Goal: Task Accomplishment & Management: Complete application form

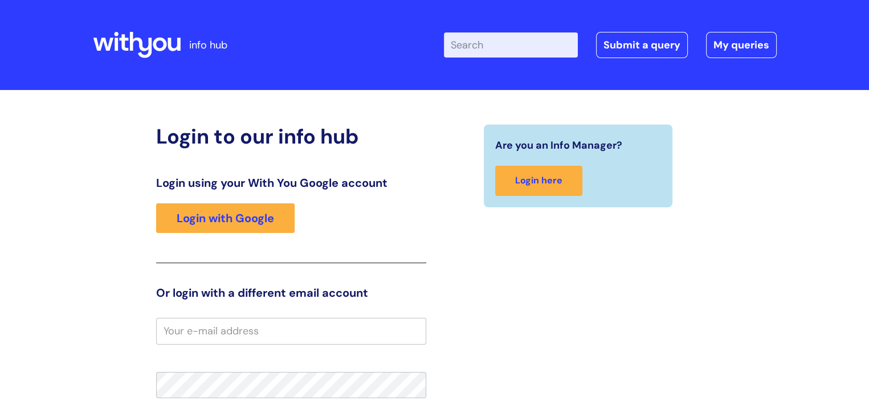
click at [249, 226] on link "Login with Google" at bounding box center [225, 218] width 139 height 30
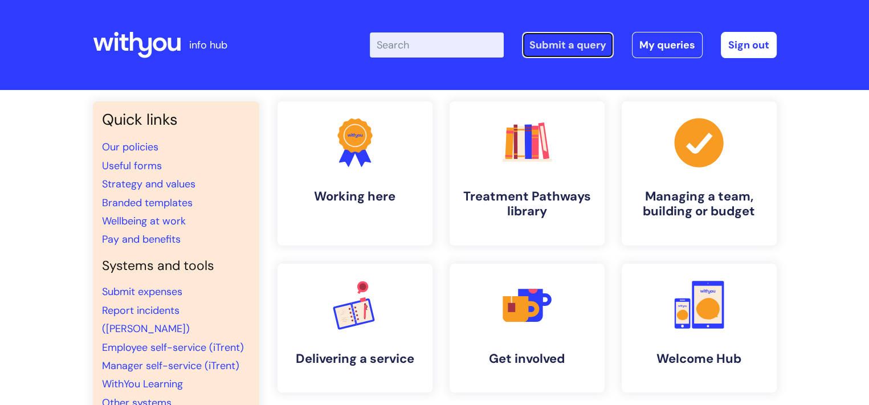
click at [576, 52] on link "Submit a query" at bounding box center [568, 45] width 92 height 26
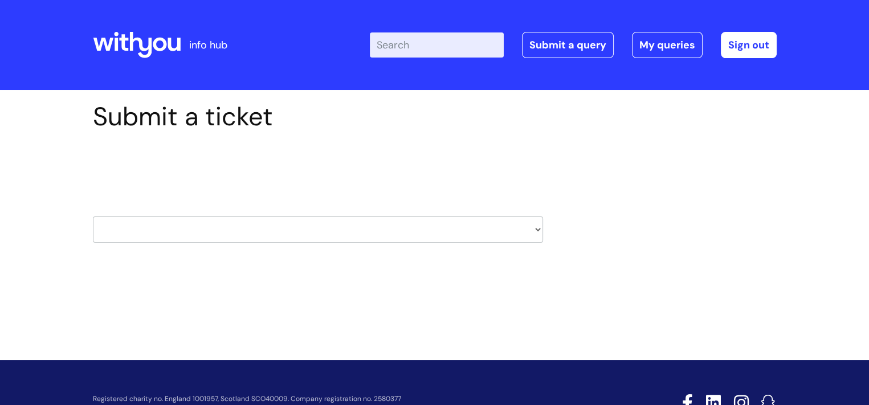
click at [538, 228] on select "HR / People IT and Support Clinical Drug Alerts Finance Accounts Data Support T…" at bounding box center [318, 230] width 450 height 26
select select "systems"
click at [93, 217] on select "HR / People IT and Support Clinical Drug Alerts Finance Accounts Data Support T…" at bounding box center [318, 230] width 450 height 26
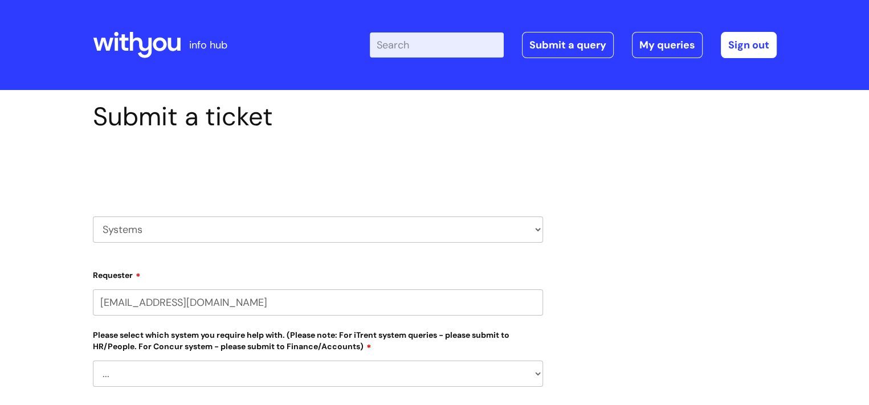
select select "80004286533"
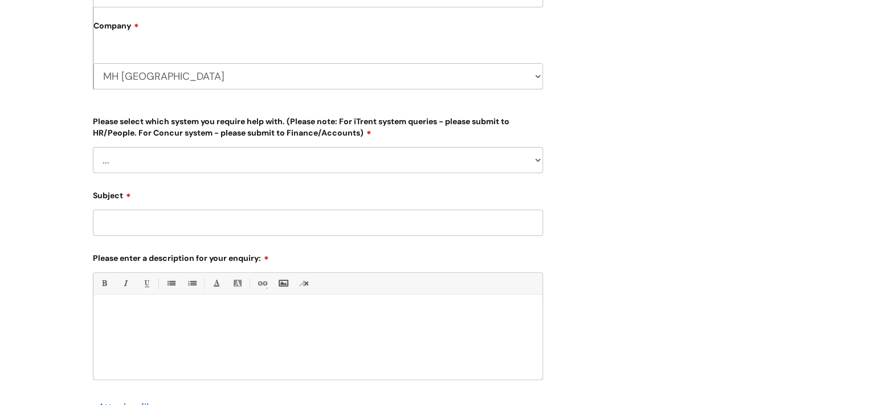
scroll to position [342, 0]
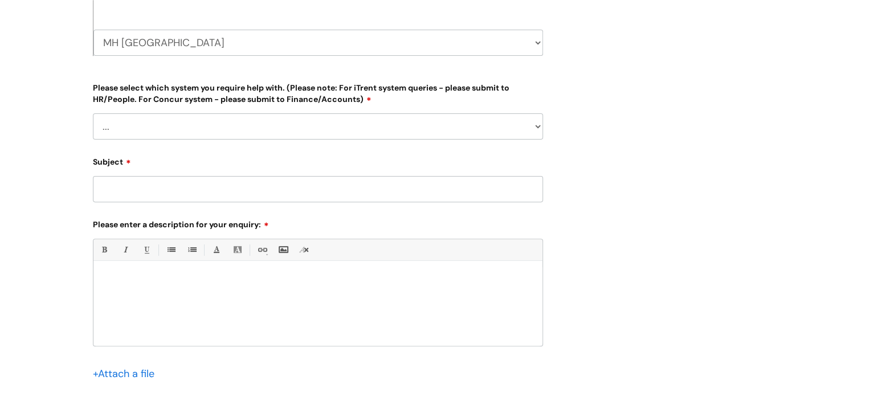
click at [539, 127] on select "... Ulysses Helpdesk Monday.com Nebula fault ILLY CarePath fault Halo fault E-c…" at bounding box center [318, 126] width 450 height 26
select select "Other Case Management System"
click at [93, 113] on select "... Ulysses Helpdesk Monday.com Nebula fault ILLY CarePath fault Halo fault E-c…" at bounding box center [318, 126] width 450 height 26
click at [313, 194] on input "Subject" at bounding box center [318, 189] width 450 height 26
type input "IAPTUS"
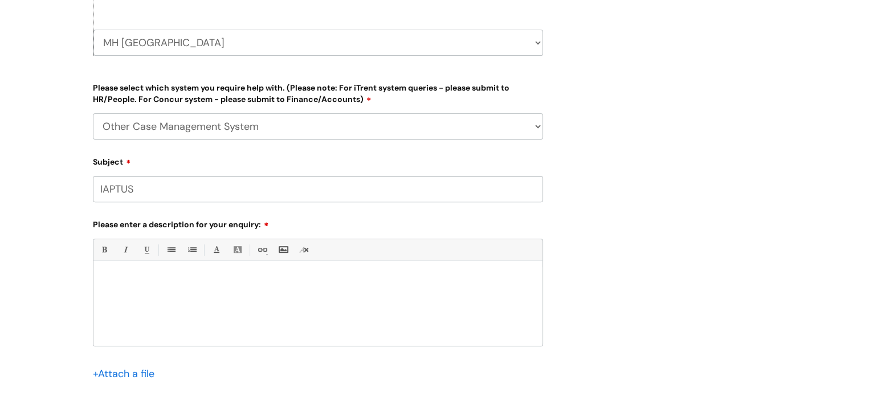
click at [269, 292] on div at bounding box center [317, 306] width 449 height 79
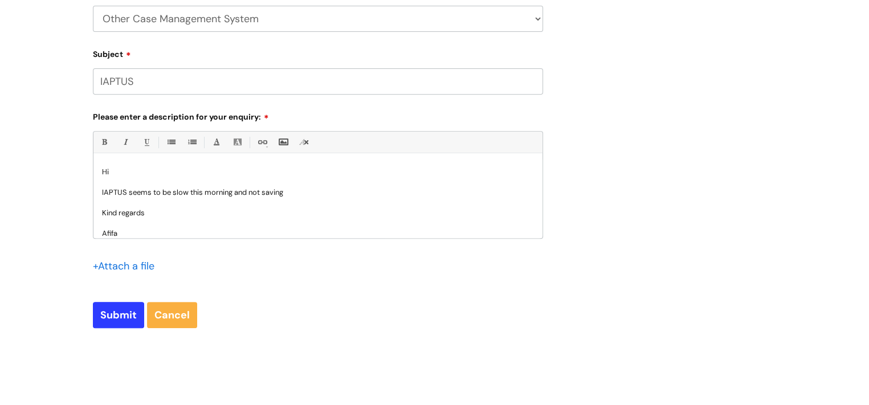
scroll to position [456, 0]
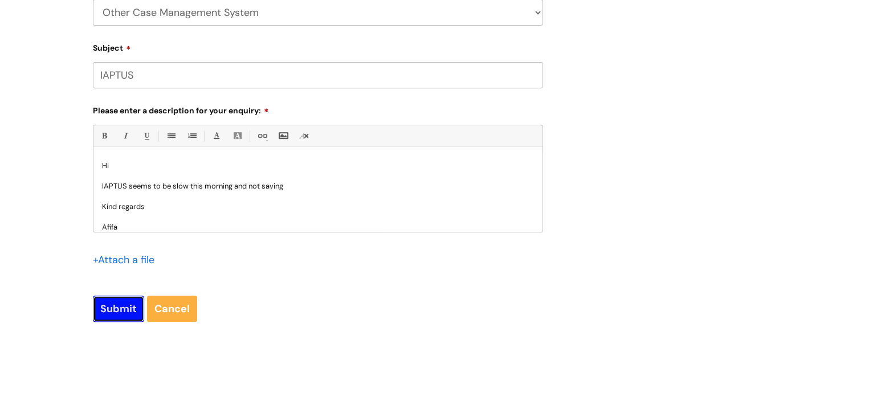
click at [110, 313] on input "Submit" at bounding box center [118, 309] width 51 height 26
type input "Please Wait..."
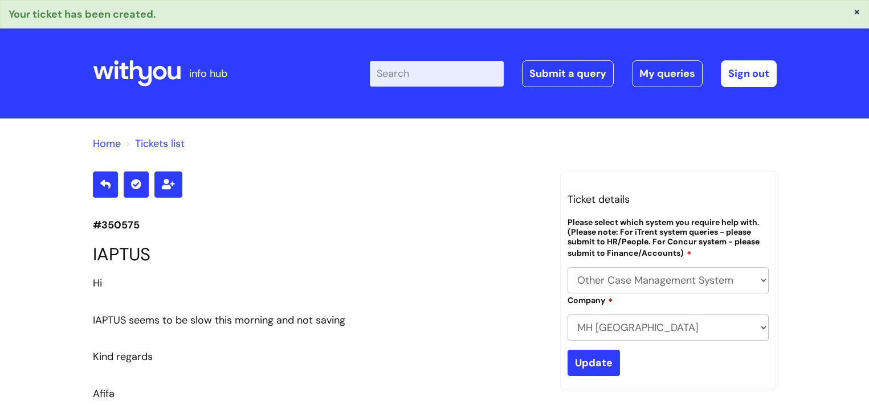
select select "Other Case Management System"
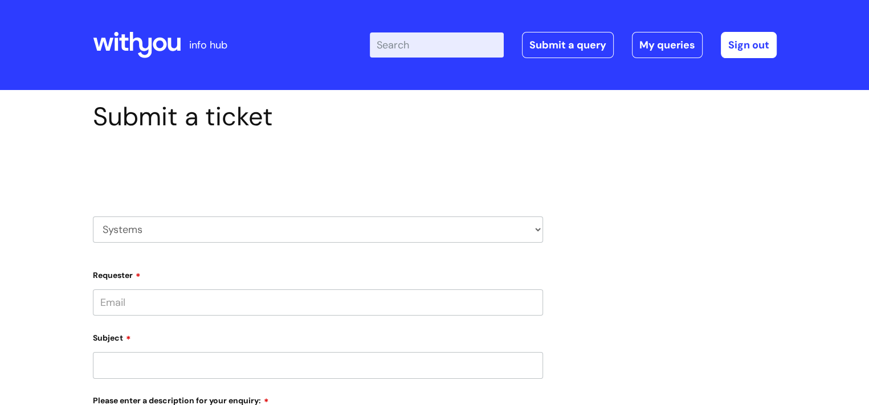
type input "afifa.ali@wearewithyou.org.uk"
select select "80004286533"
select select "Other Case Management System"
